Goal: Check status: Check status

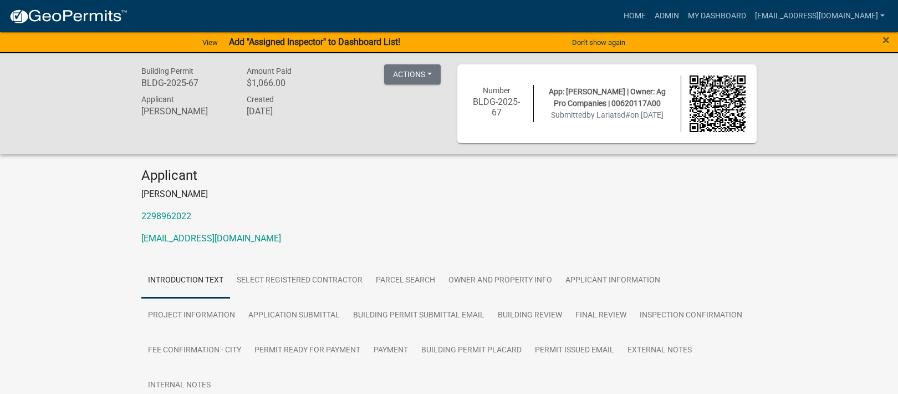
scroll to position [37, 0]
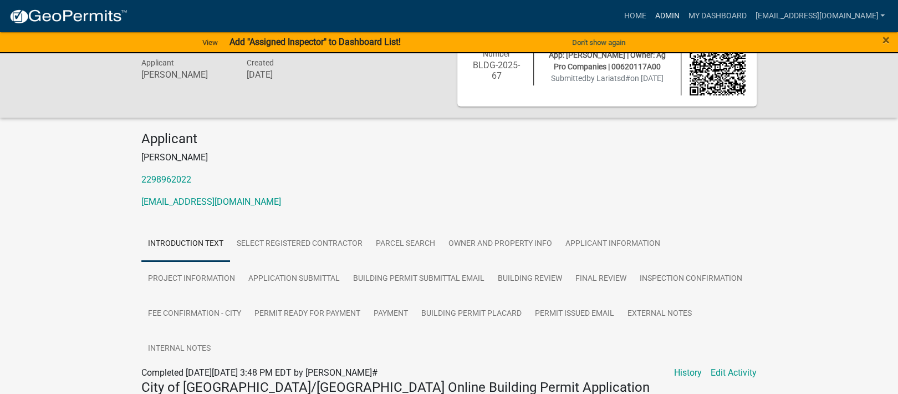
click at [677, 8] on link "Admin" at bounding box center [666, 16] width 33 height 21
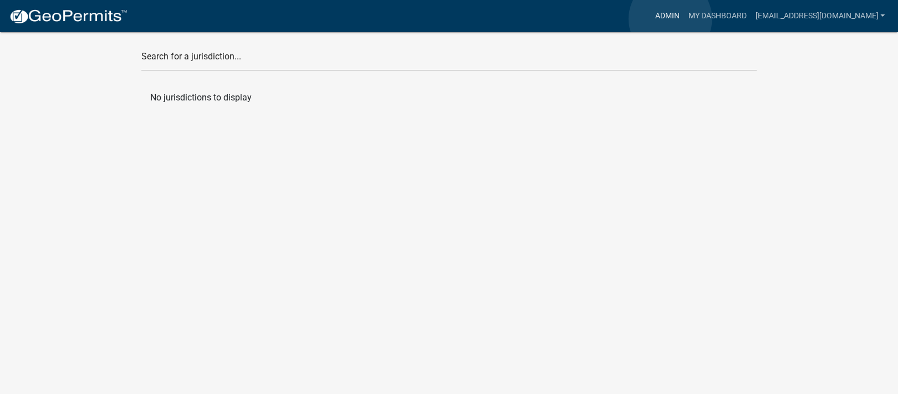
click at [670, 19] on link "Admin" at bounding box center [666, 16] width 33 height 21
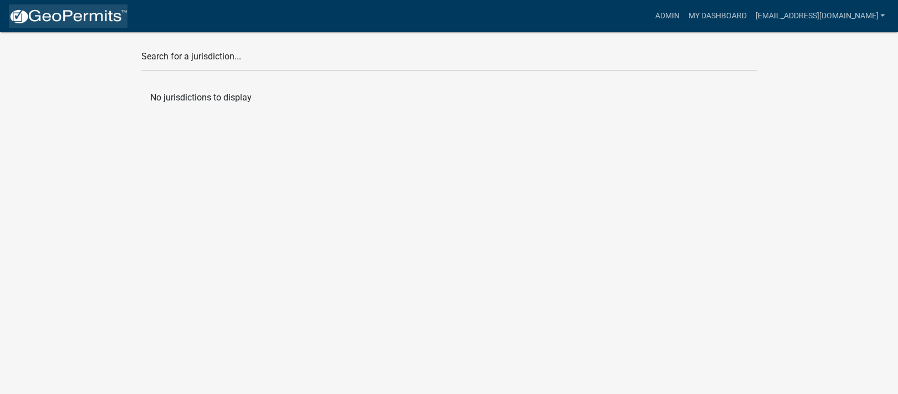
click at [84, 7] on link at bounding box center [68, 15] width 119 height 23
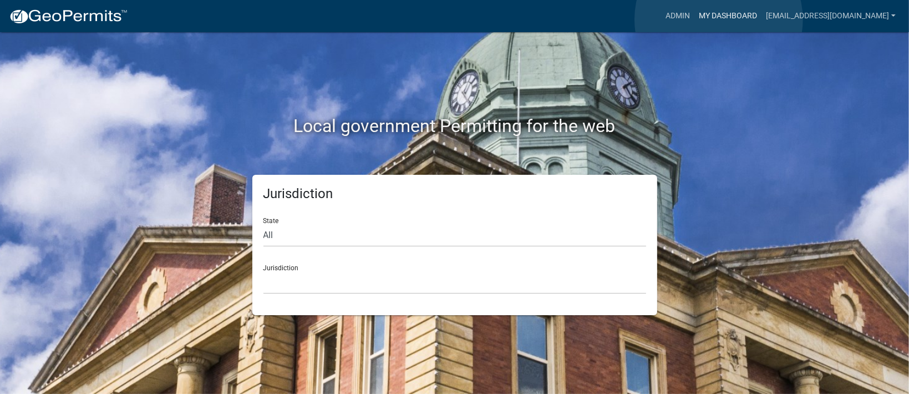
click at [718, 19] on link "My Dashboard" at bounding box center [727, 16] width 67 height 21
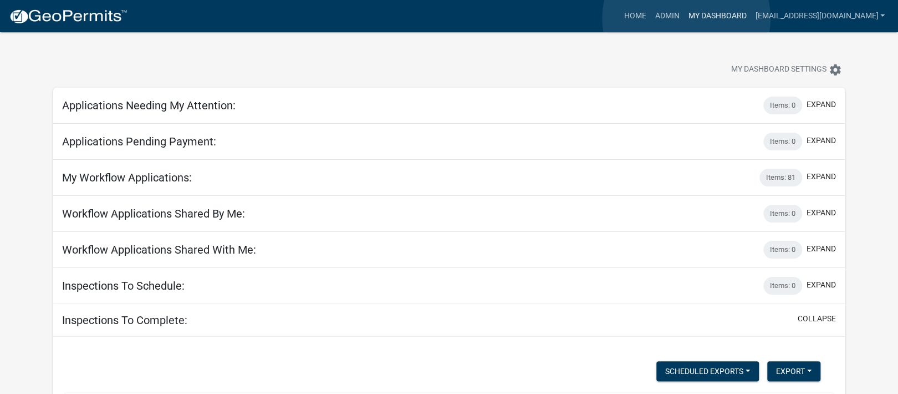
click at [686, 18] on link "My Dashboard" at bounding box center [717, 16] width 67 height 21
click at [672, 16] on link "Admin" at bounding box center [666, 16] width 33 height 21
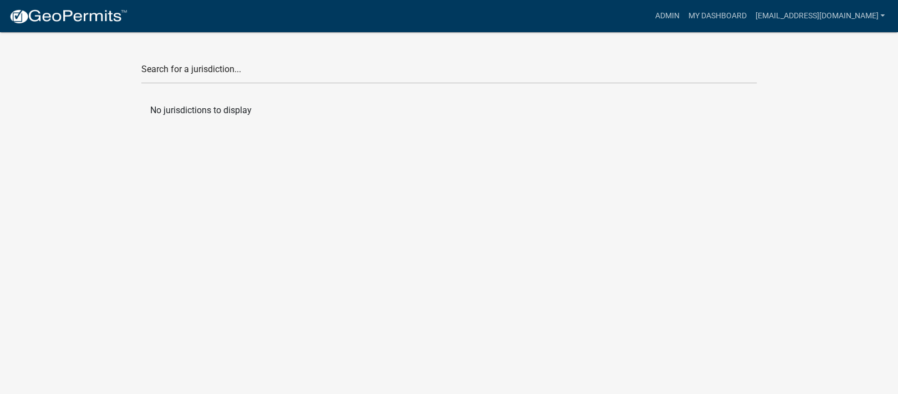
click at [99, 9] on img at bounding box center [68, 16] width 119 height 17
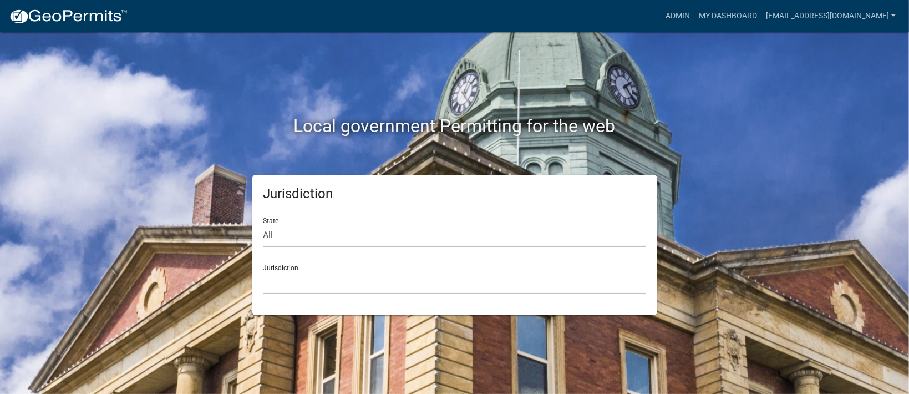
drag, startPoint x: 360, startPoint y: 225, endPoint x: 352, endPoint y: 237, distance: 14.3
click at [358, 227] on select "All Colorado Georgia Indiana Iowa Kansas Minnesota Ohio South Carolina Wisconsin" at bounding box center [454, 235] width 383 height 23
select select "Georgia"
click at [263, 224] on select "All Colorado Georgia Indiana Iowa Kansas Minnesota Ohio South Carolina Wisconsin" at bounding box center [454, 235] width 383 height 23
click at [325, 277] on select "Cook County, Georgia Crawford County, Georgia Gilmer County, Georgia Haralson C…" at bounding box center [454, 282] width 383 height 23
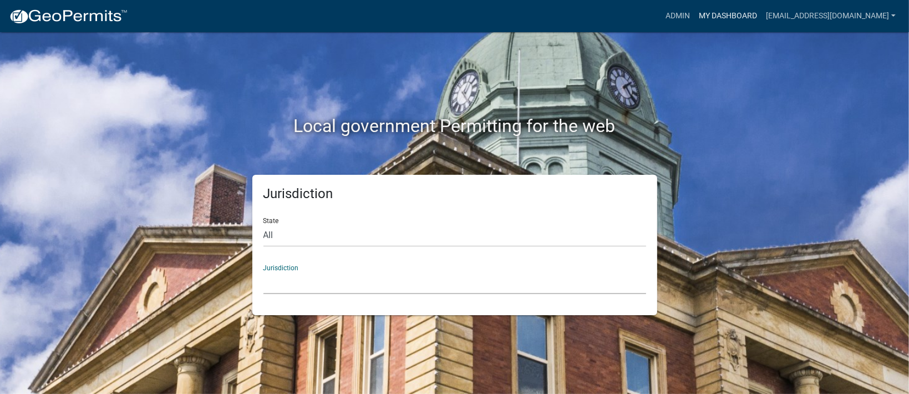
click at [713, 12] on link "My Dashboard" at bounding box center [727, 16] width 67 height 21
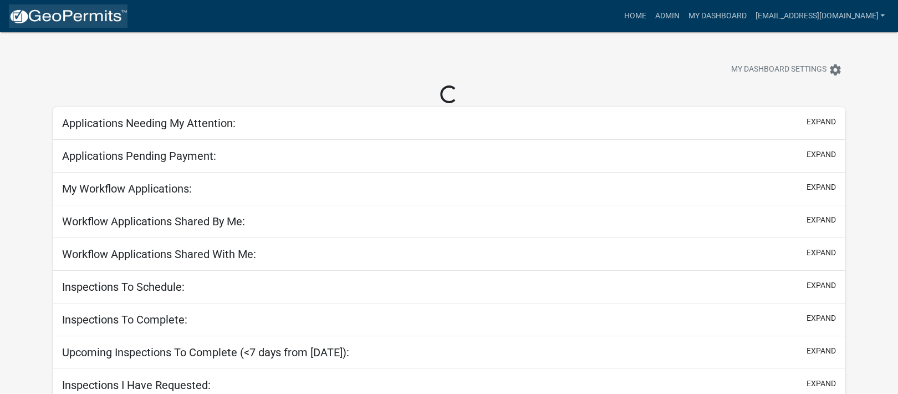
click at [93, 9] on img at bounding box center [68, 16] width 119 height 17
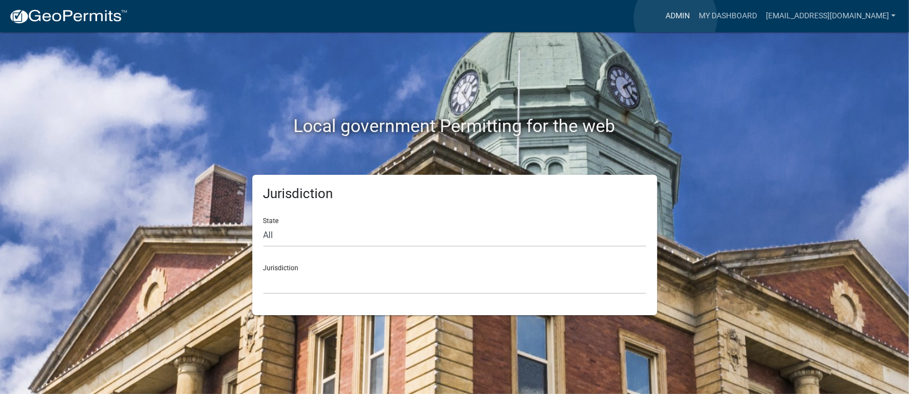
click at [675, 18] on link "Admin" at bounding box center [677, 16] width 33 height 21
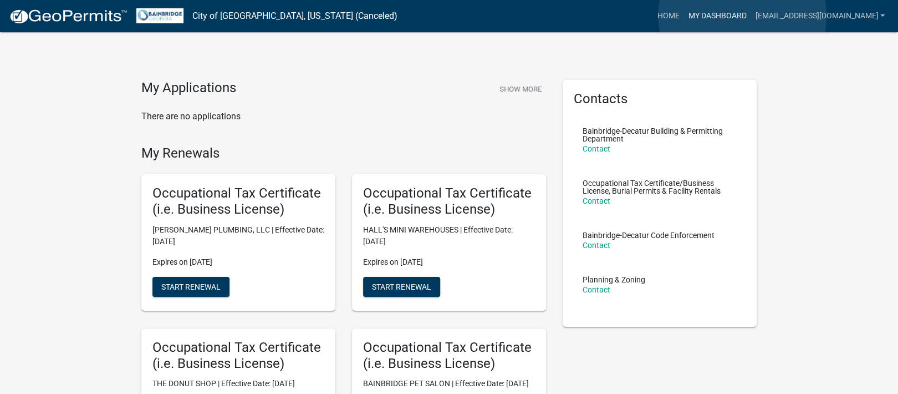
click at [742, 16] on link "My Dashboard" at bounding box center [717, 16] width 67 height 21
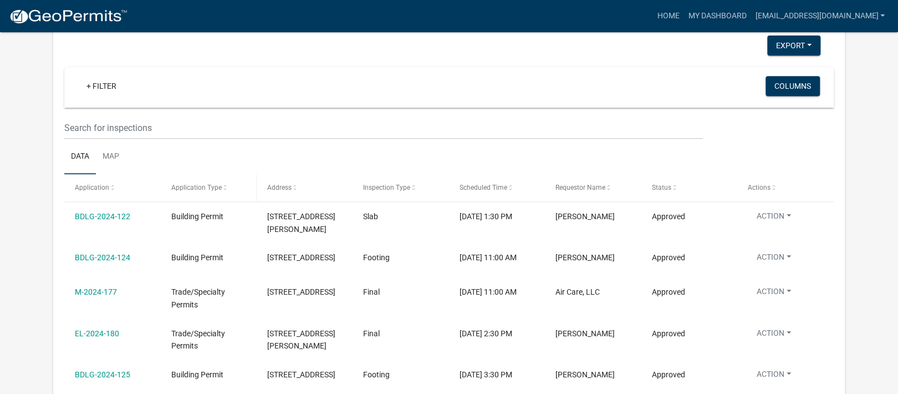
scroll to position [222, 0]
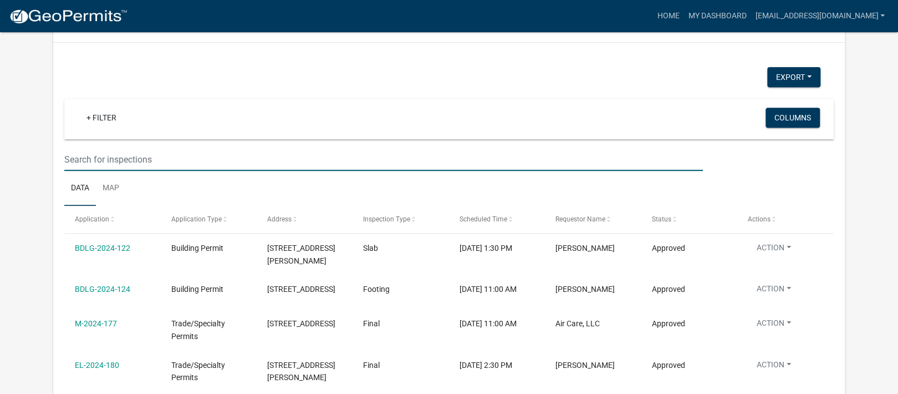
click at [173, 152] on input "text" at bounding box center [383, 159] width 639 height 23
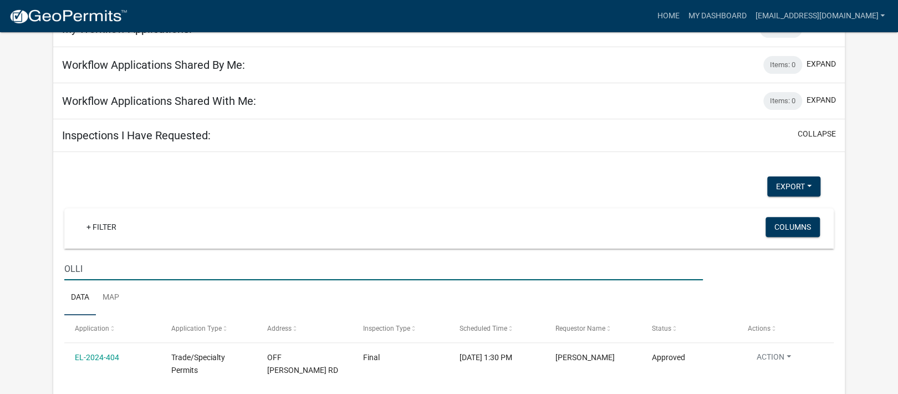
scroll to position [198, 0]
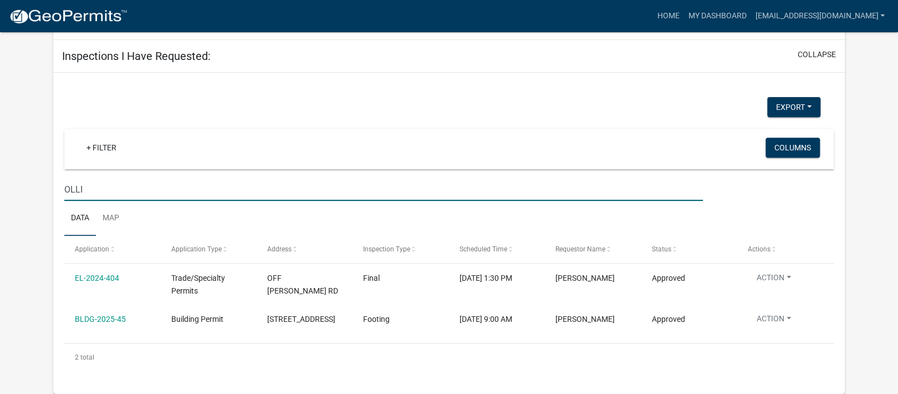
drag, startPoint x: 101, startPoint y: 187, endPoint x: 49, endPoint y: 184, distance: 51.6
click at [49, 184] on div "Applications Needing My Attention: Items: 0 expand Permit Type in , , , , + Fil…" at bounding box center [449, 145] width 808 height 498
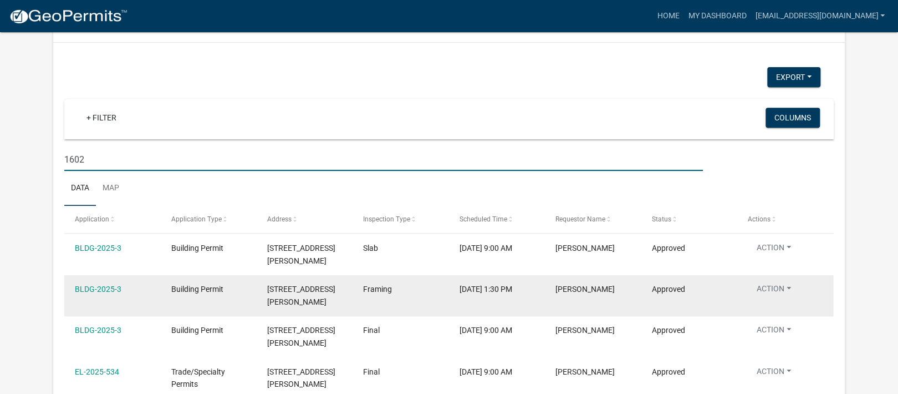
scroll to position [260, 0]
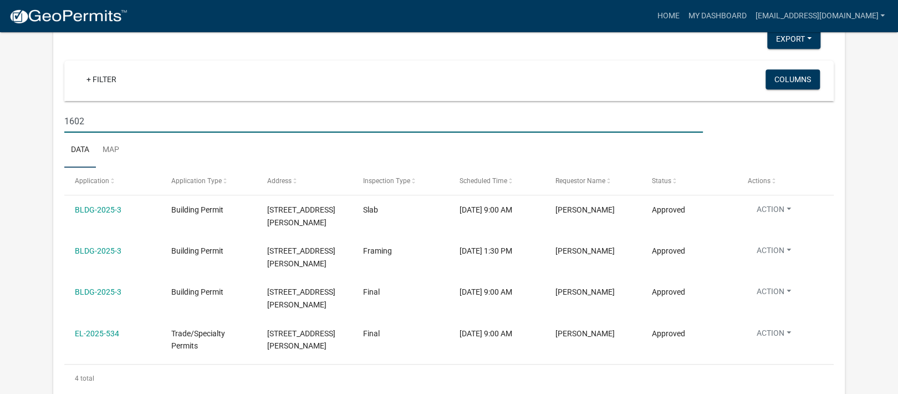
drag, startPoint x: 104, startPoint y: 123, endPoint x: 42, endPoint y: 125, distance: 62.7
click at [42, 125] on app-user-applications "more_horiz Home My Dashboard [EMAIL_ADDRESS][DOMAIN_NAME] Account Contractor Pr…" at bounding box center [449, 93] width 898 height 642
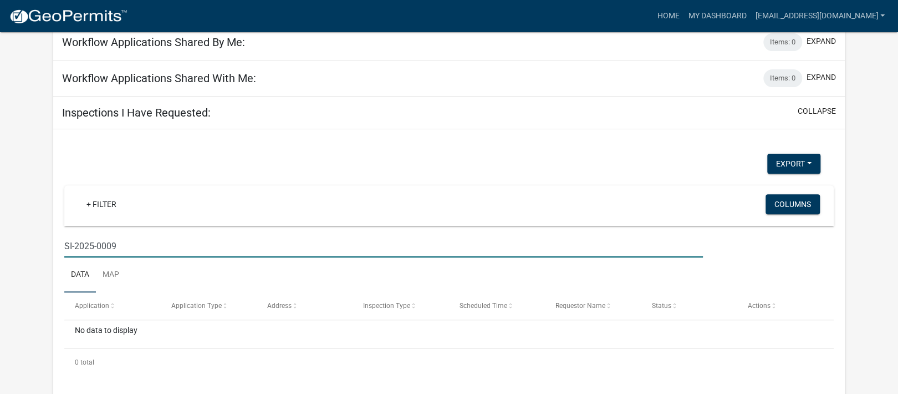
scroll to position [140, 0]
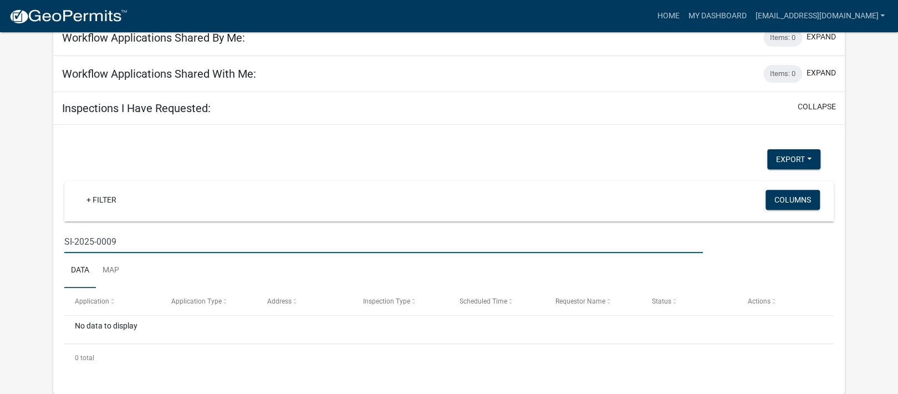
drag, startPoint x: 132, startPoint y: 239, endPoint x: 32, endPoint y: 241, distance: 100.4
click at [32, 241] on app-user-applications "more_horiz Home My Dashboard [EMAIL_ADDRESS][DOMAIN_NAME] Account Contractor Pr…" at bounding box center [449, 143] width 898 height 502
paste input "BLDG-2025-3"
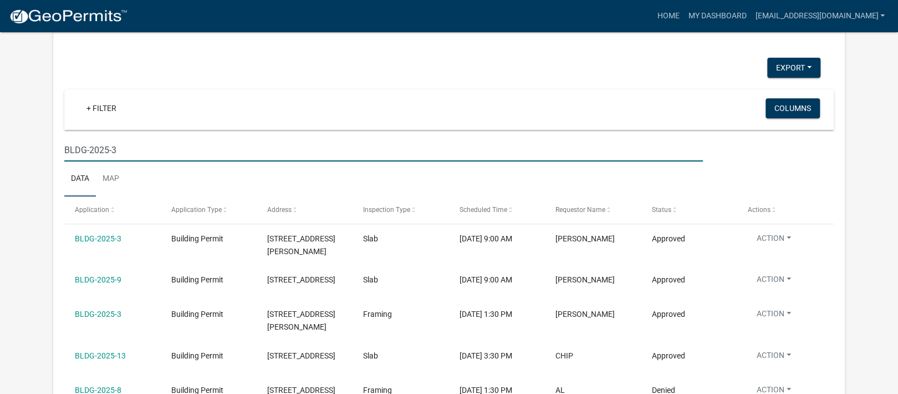
scroll to position [232, 0]
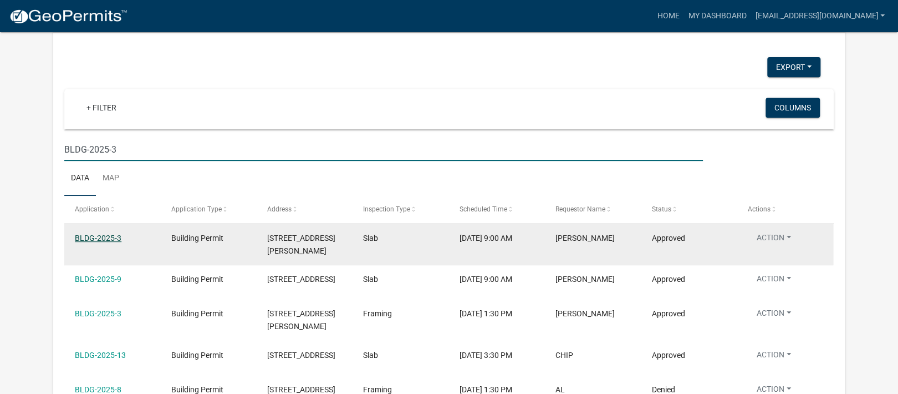
type input "BLDG-2025-3"
click at [80, 237] on link "BLDG-2025-3" at bounding box center [98, 237] width 47 height 9
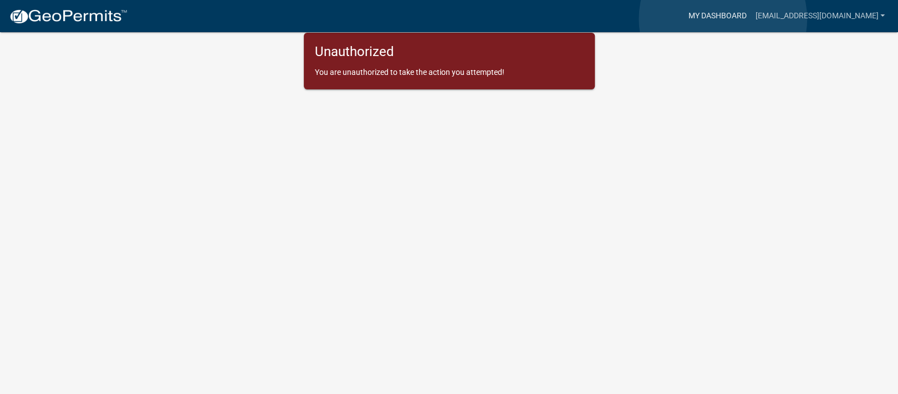
click at [723, 19] on link "My Dashboard" at bounding box center [717, 16] width 67 height 21
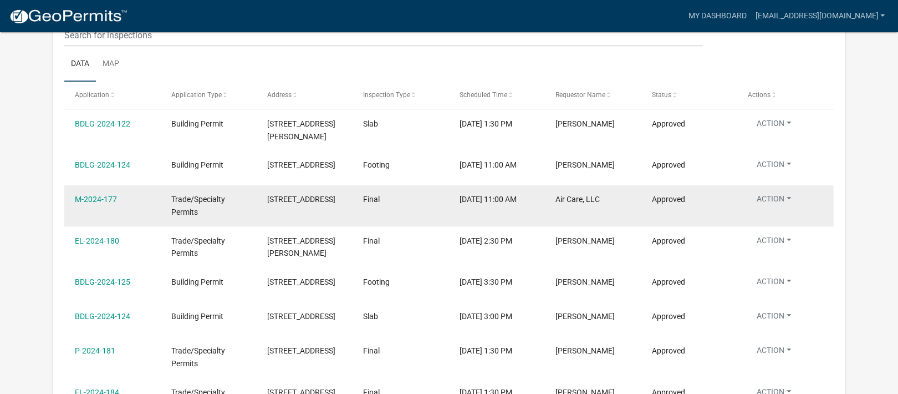
scroll to position [217, 0]
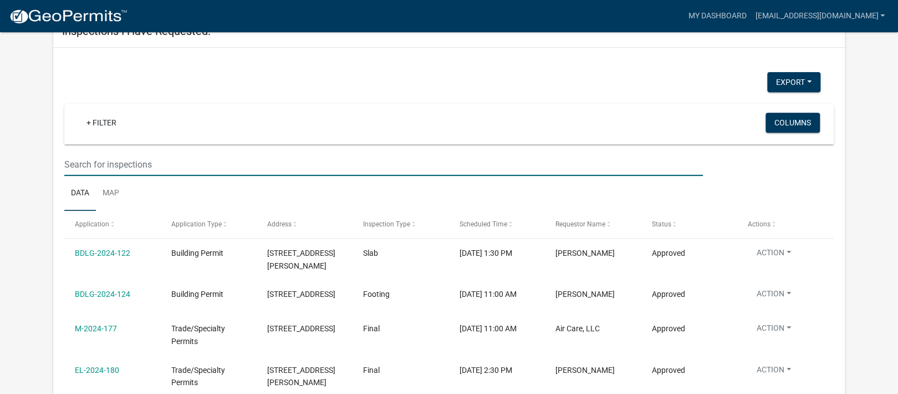
click at [135, 157] on input "text" at bounding box center [383, 164] width 639 height 23
paste input "BLDG-2025-3"
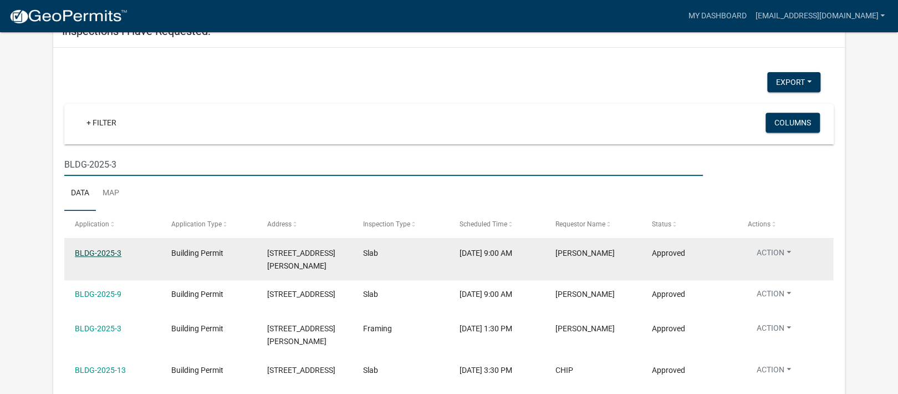
type input "BLDG-2025-3"
click at [103, 254] on link "BLDG-2025-3" at bounding box center [98, 252] width 47 height 9
